Goal: Find specific page/section: Find specific page/section

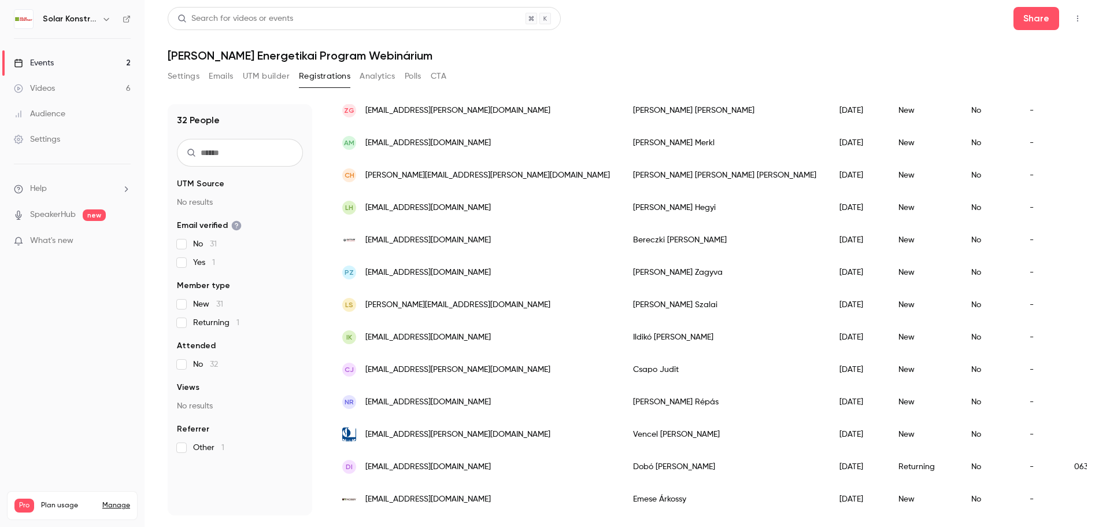
scroll to position [694, 0]
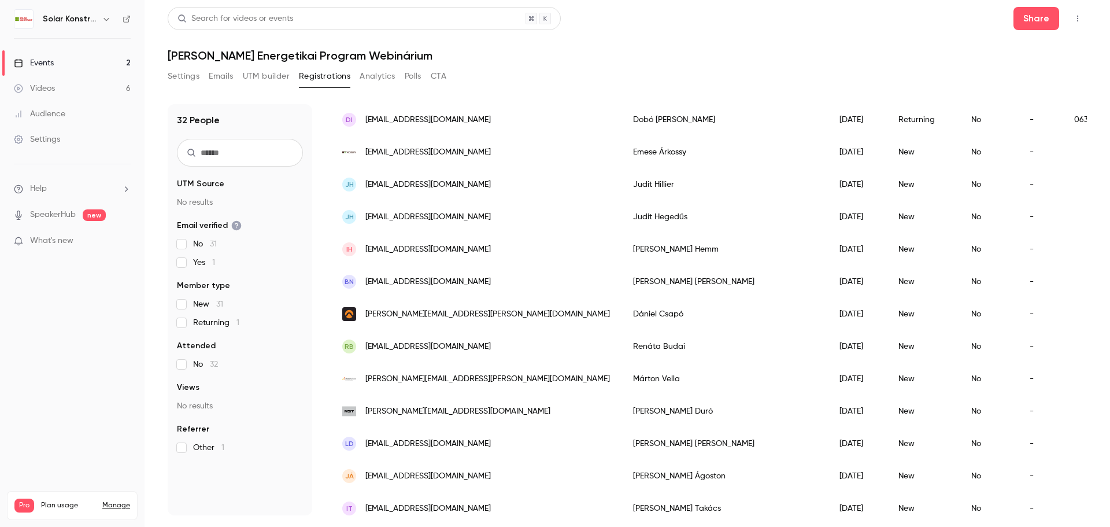
click at [622, 124] on div "Dobó István" at bounding box center [725, 120] width 206 height 32
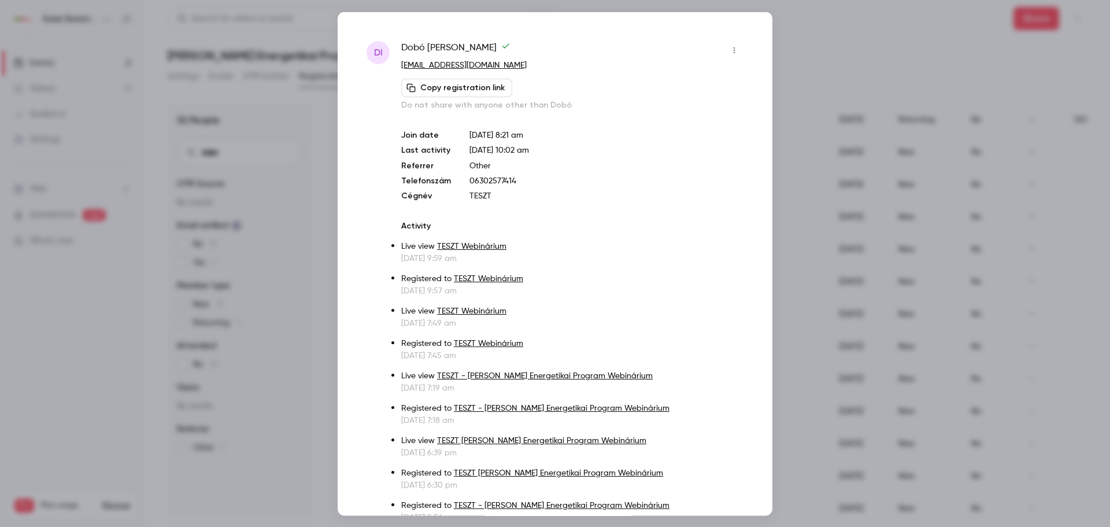
click at [808, 42] on div at bounding box center [555, 263] width 1110 height 527
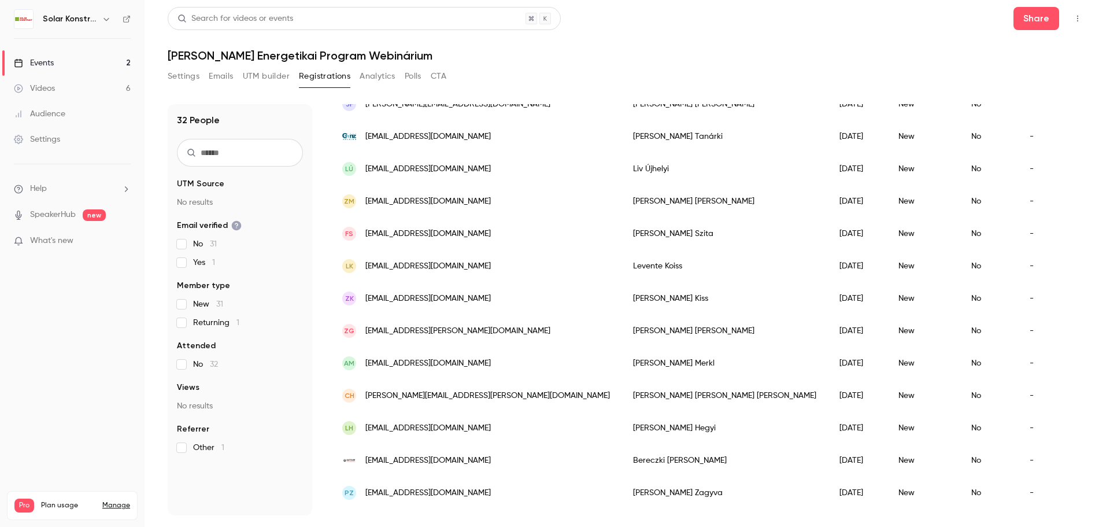
scroll to position [0, 0]
